Goal: Entertainment & Leisure: Consume media (video, audio)

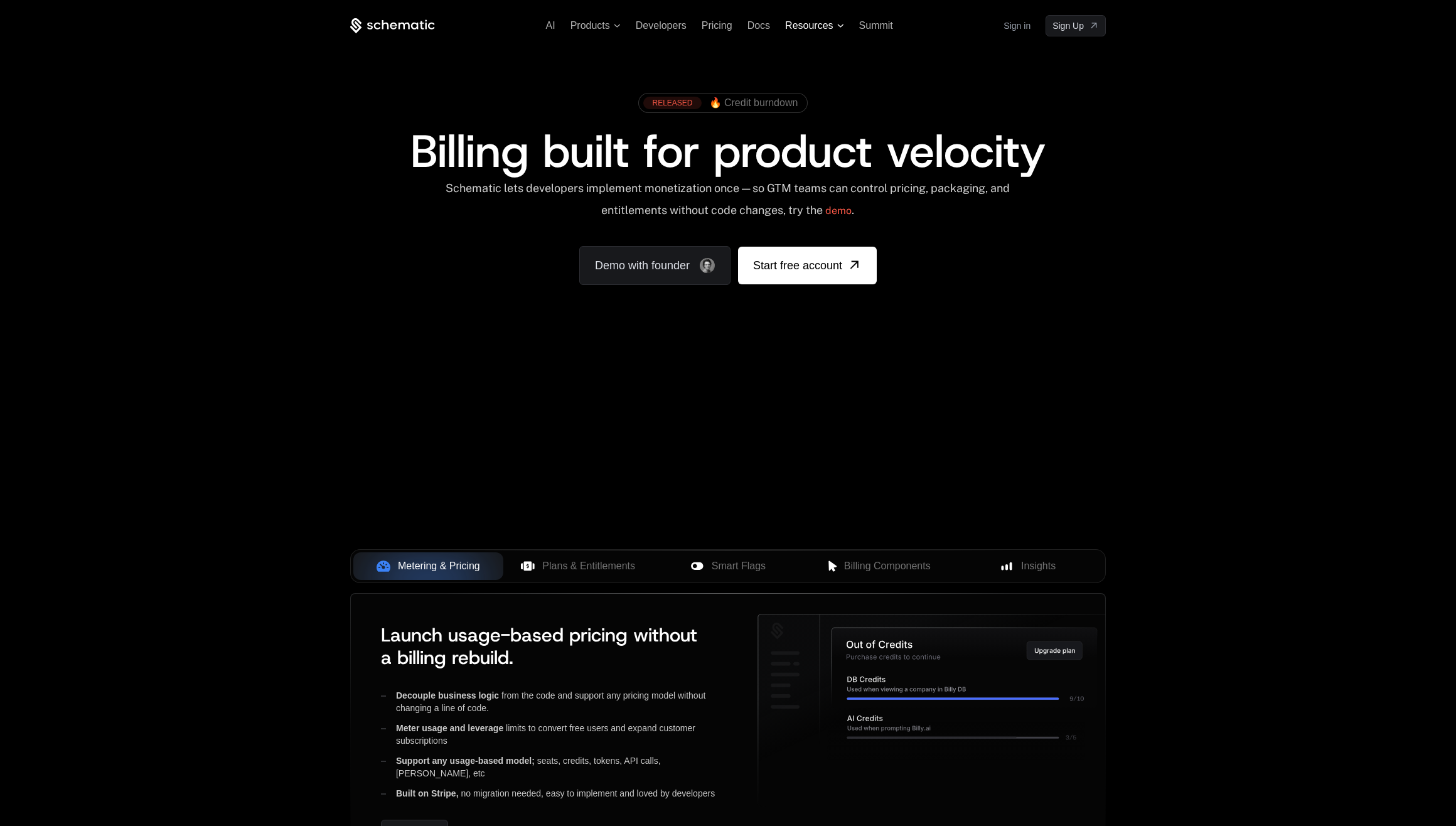
click at [819, 22] on span "Resources" at bounding box center [809, 25] width 48 height 11
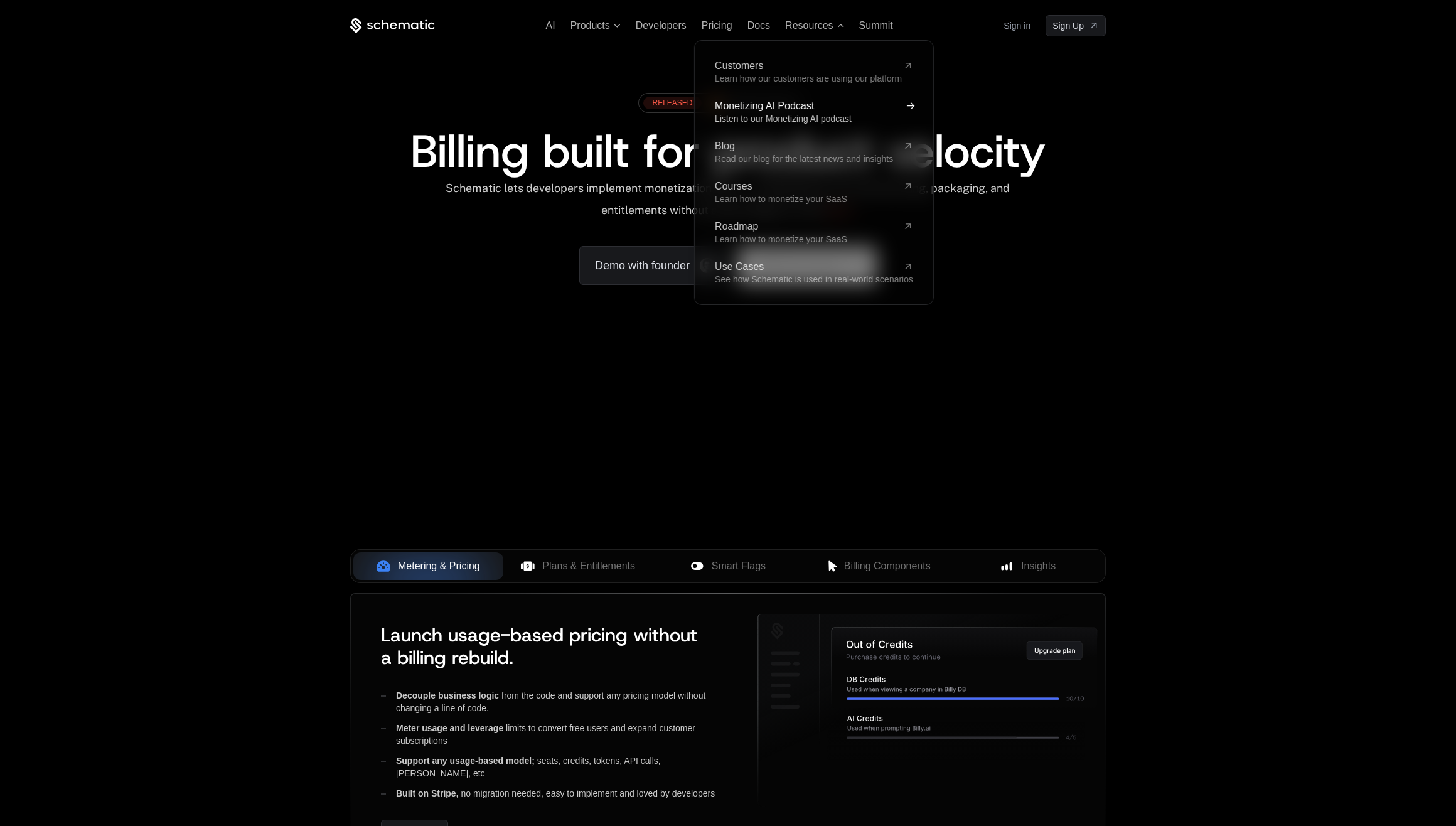
click at [814, 112] on link "Monetizing AI Podcast Listen to our Monetizing AI podcast" at bounding box center [814, 112] width 198 height 23
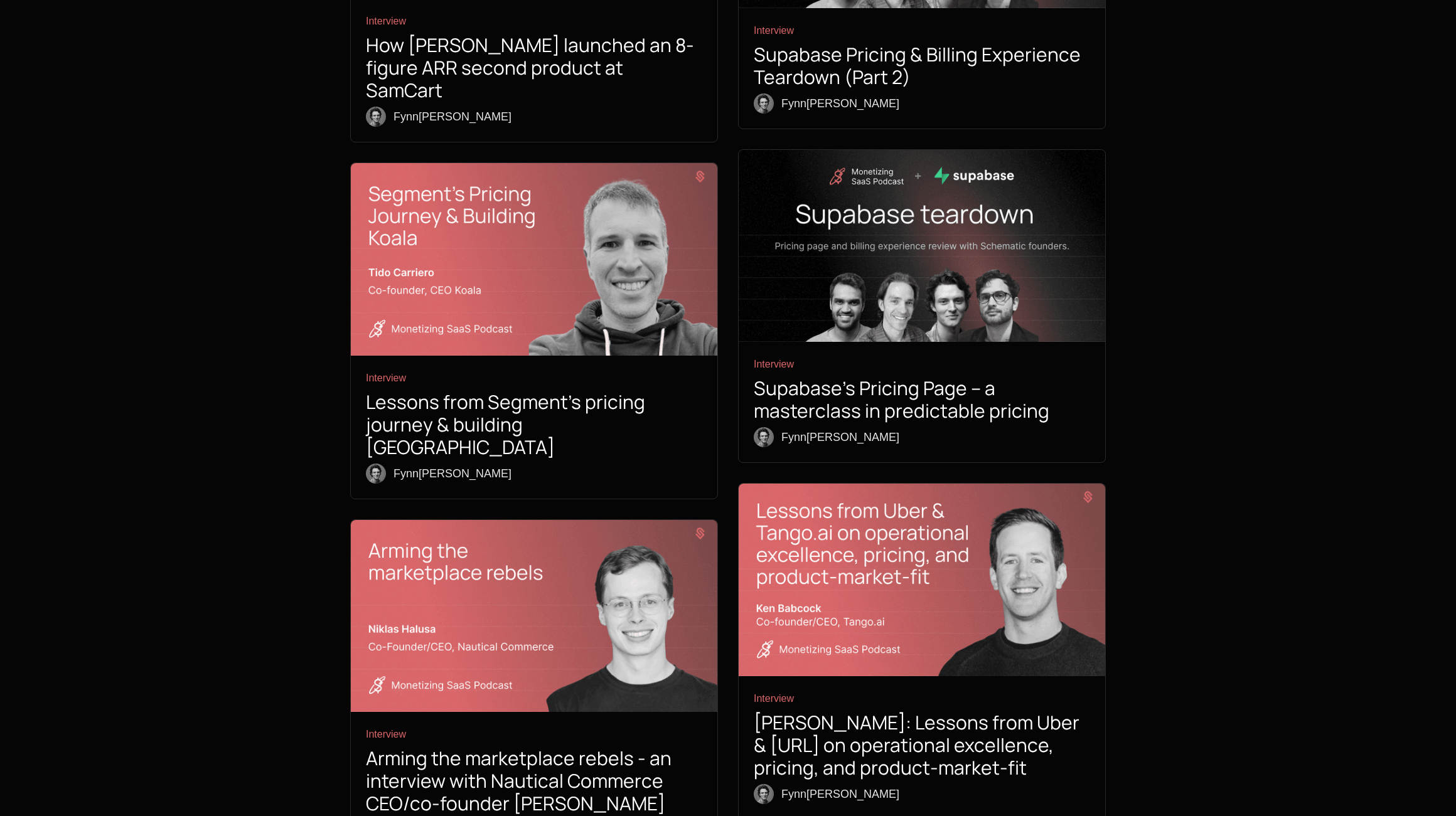
scroll to position [4392, 0]
